Goal: Task Accomplishment & Management: Manage account settings

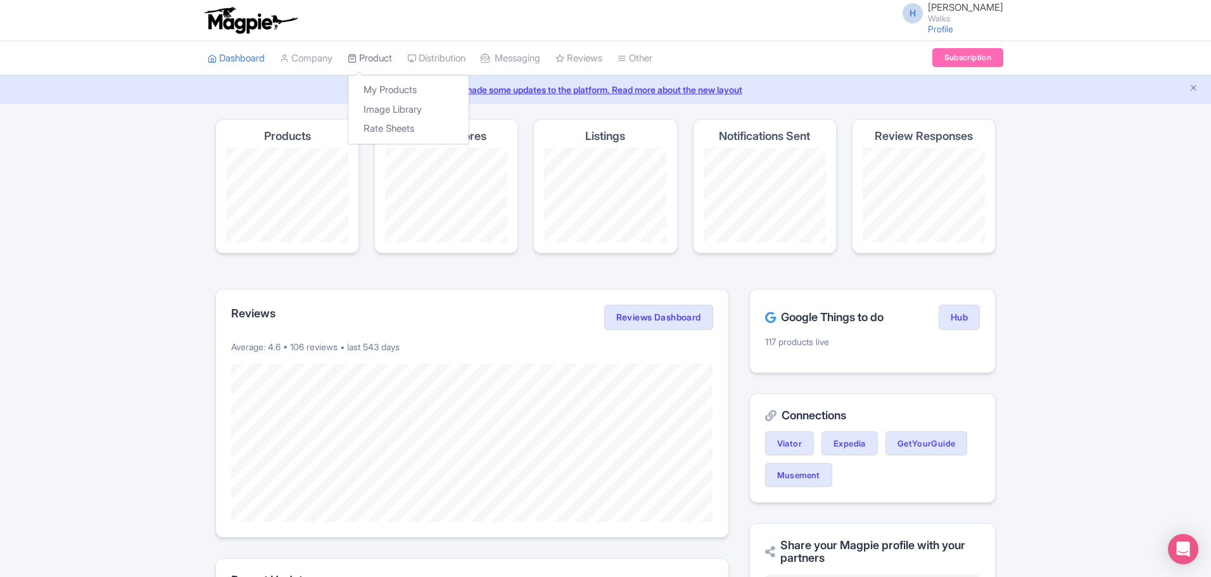
click at [383, 54] on link "Product" at bounding box center [370, 58] width 44 height 35
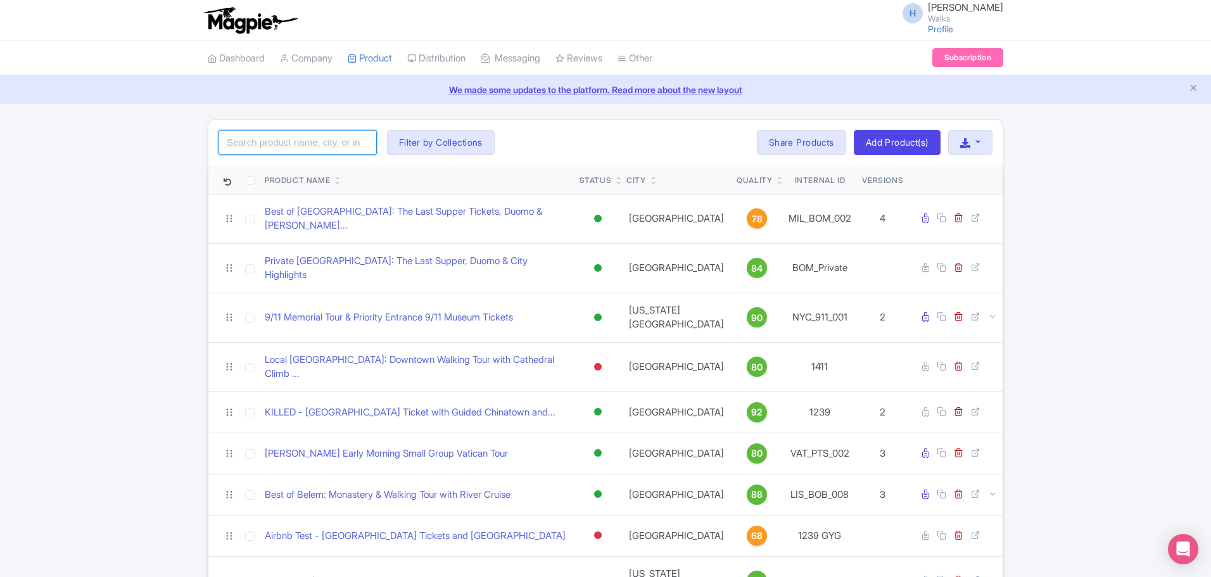
click at [288, 137] on input "search" at bounding box center [298, 142] width 158 height 24
type input "el morro"
click button "Search" at bounding box center [0, 0] width 0 height 0
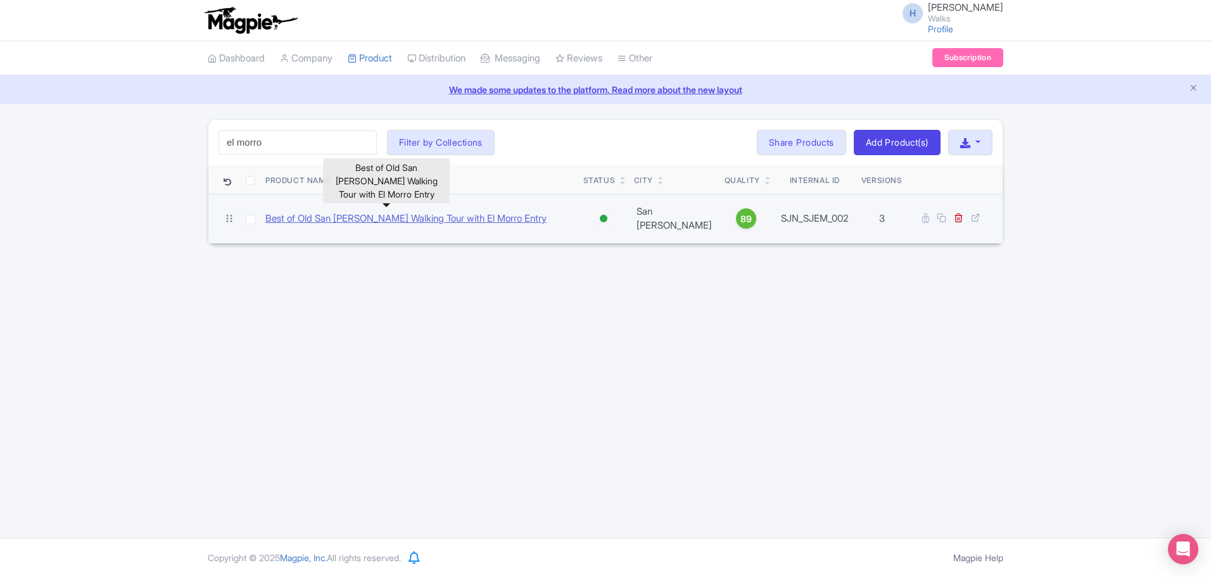
click at [325, 214] on link "Best of Old San [PERSON_NAME] Walking Tour with El Morro Entry" at bounding box center [405, 219] width 281 height 15
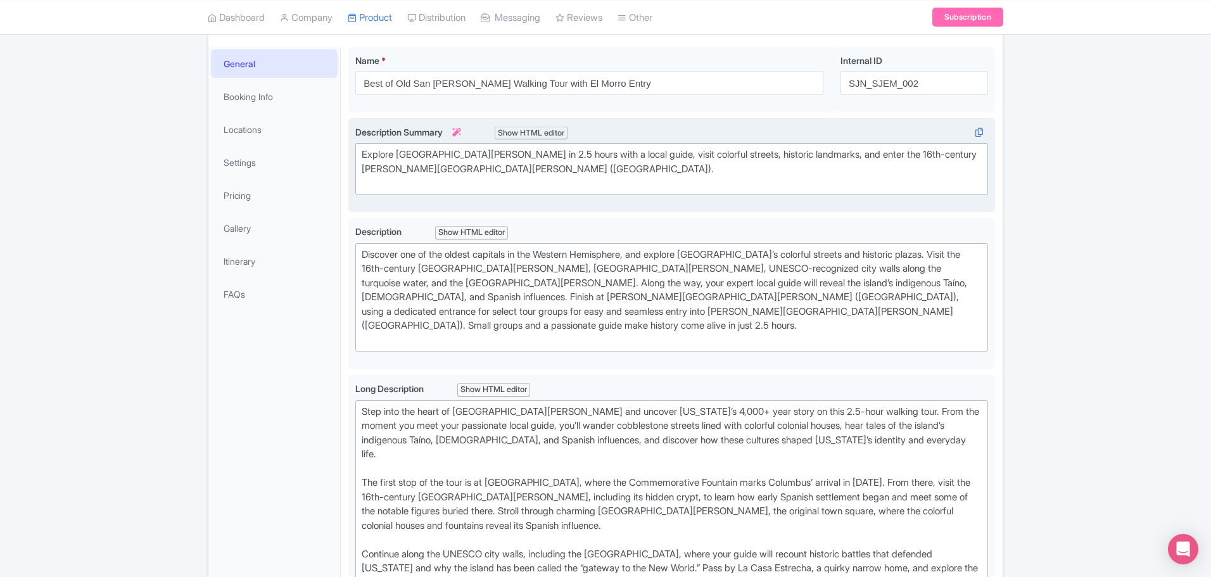
scroll to position [127, 0]
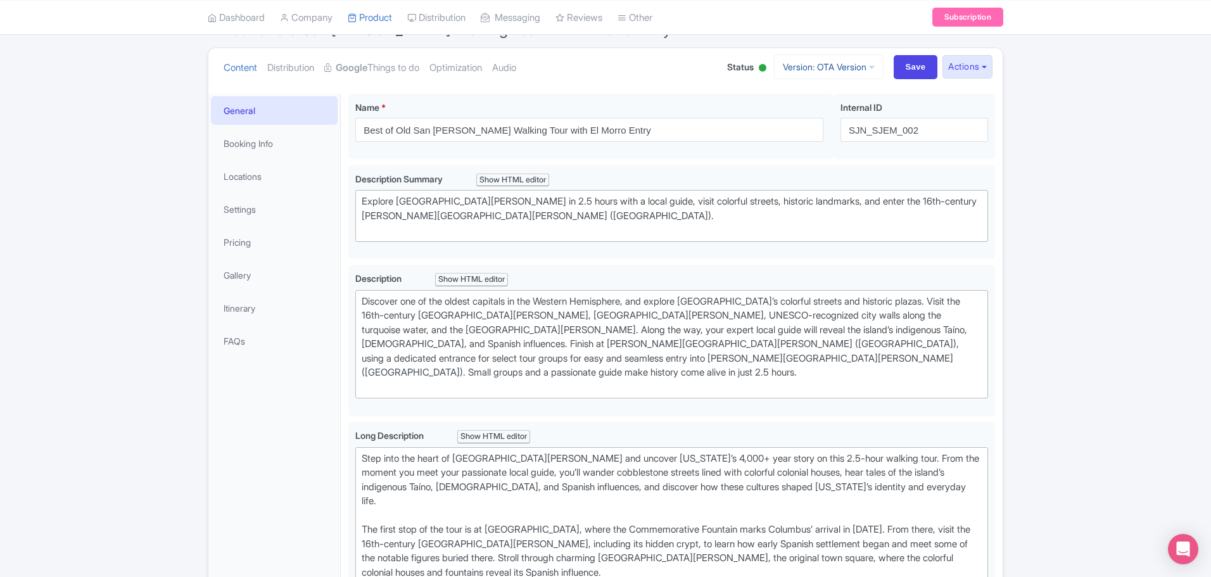
click at [818, 68] on link "Version: OTA Version" at bounding box center [829, 66] width 110 height 25
click at [801, 134] on link "DT Version" at bounding box center [831, 136] width 120 height 20
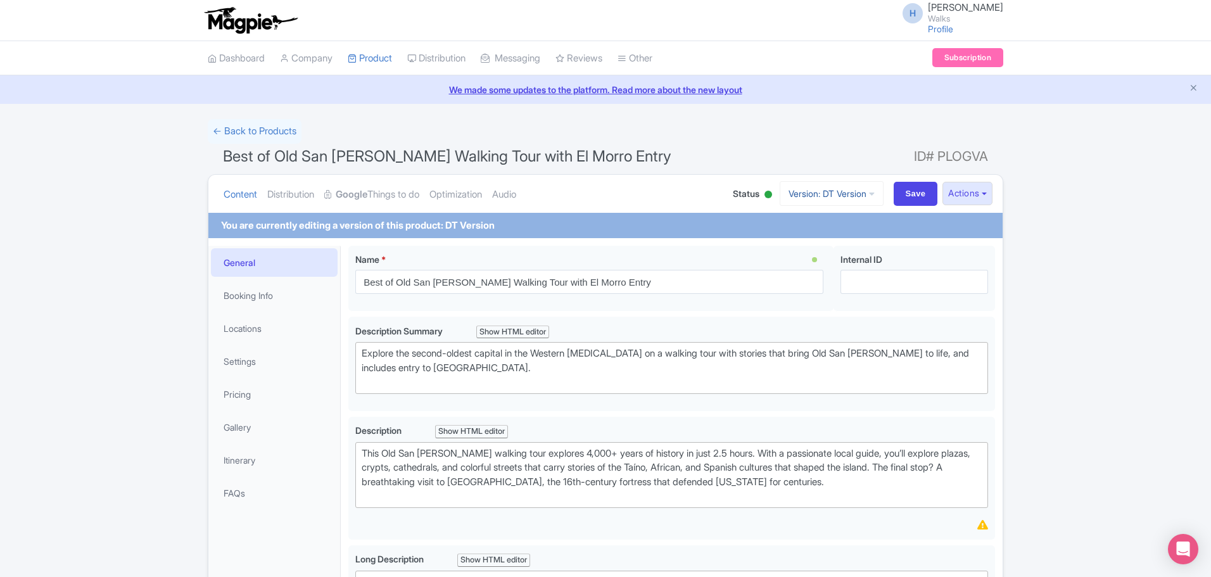
click at [813, 198] on link "Version: DT Version" at bounding box center [832, 193] width 104 height 25
click at [803, 301] on link "Viator Version" at bounding box center [831, 301] width 120 height 20
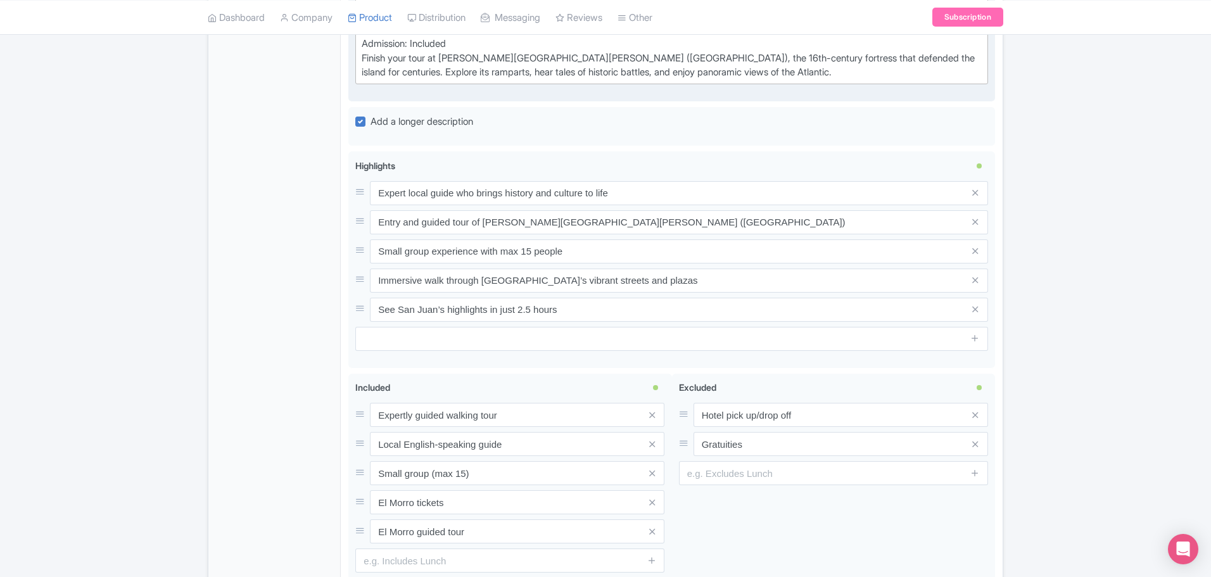
scroll to position [1204, 0]
